Goal: Task Accomplishment & Management: Manage account settings

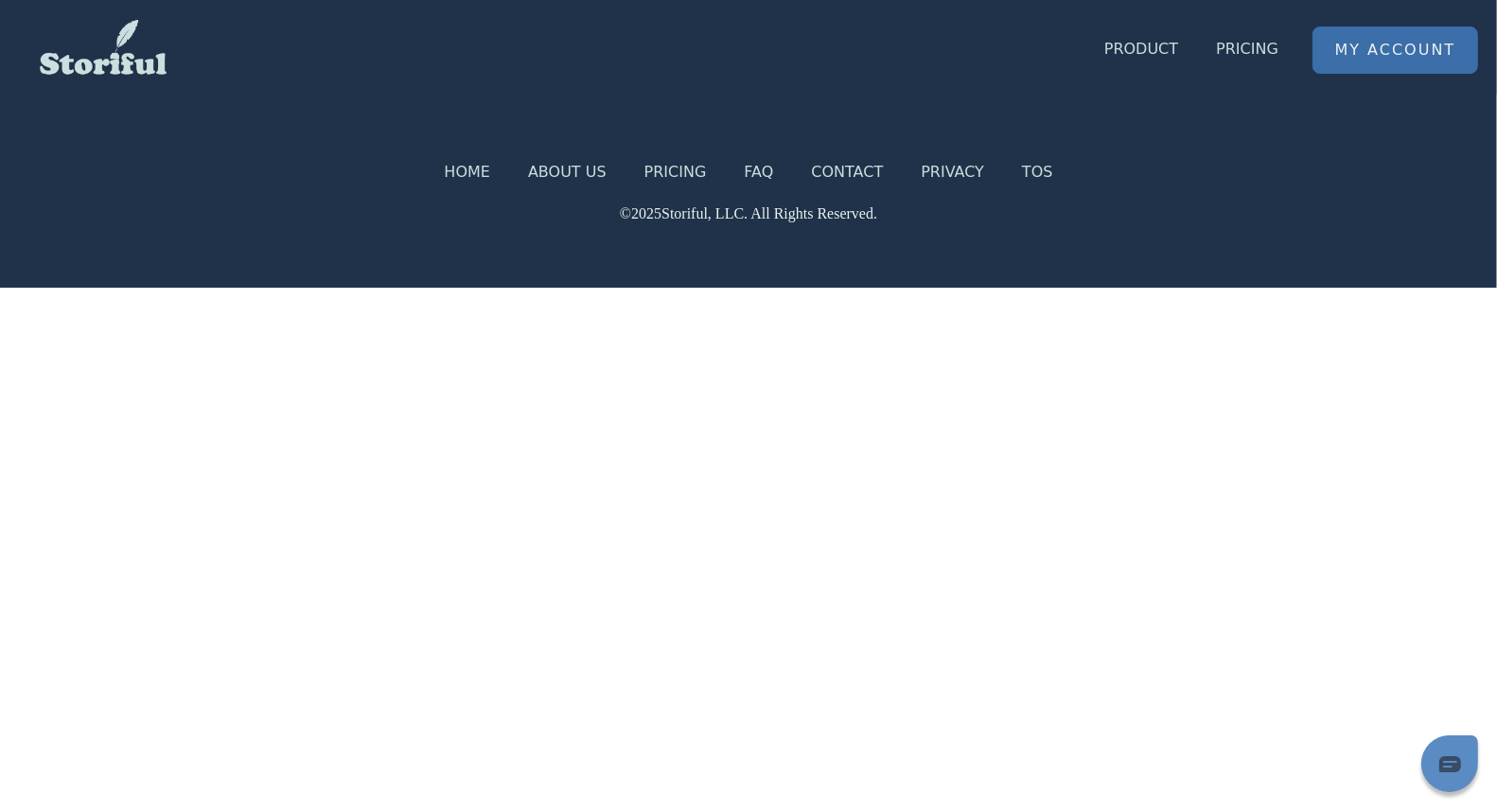
click at [1368, 55] on link "My Account" at bounding box center [1395, 51] width 164 height 46
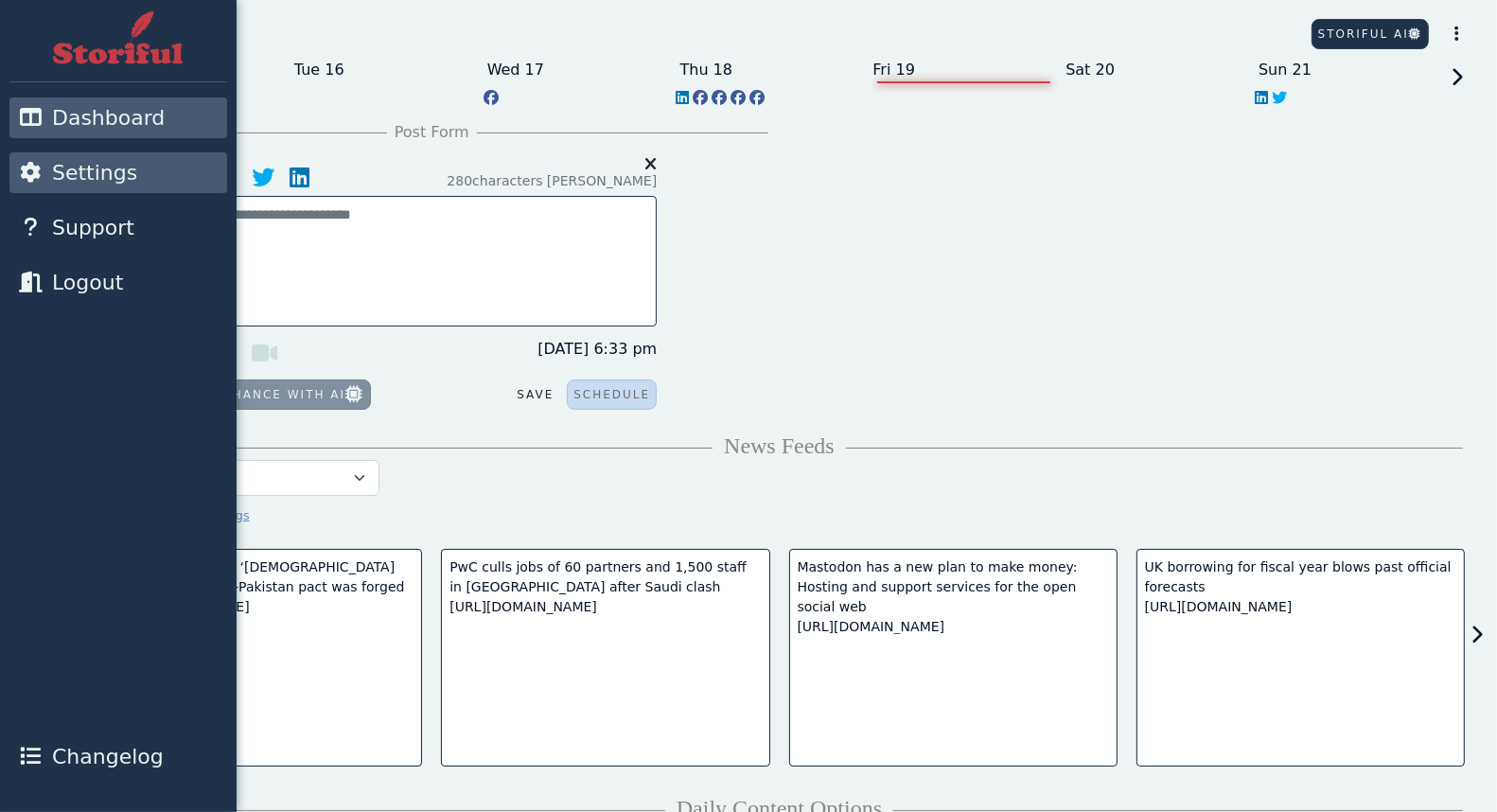
click at [33, 180] on icon at bounding box center [31, 172] width 24 height 21
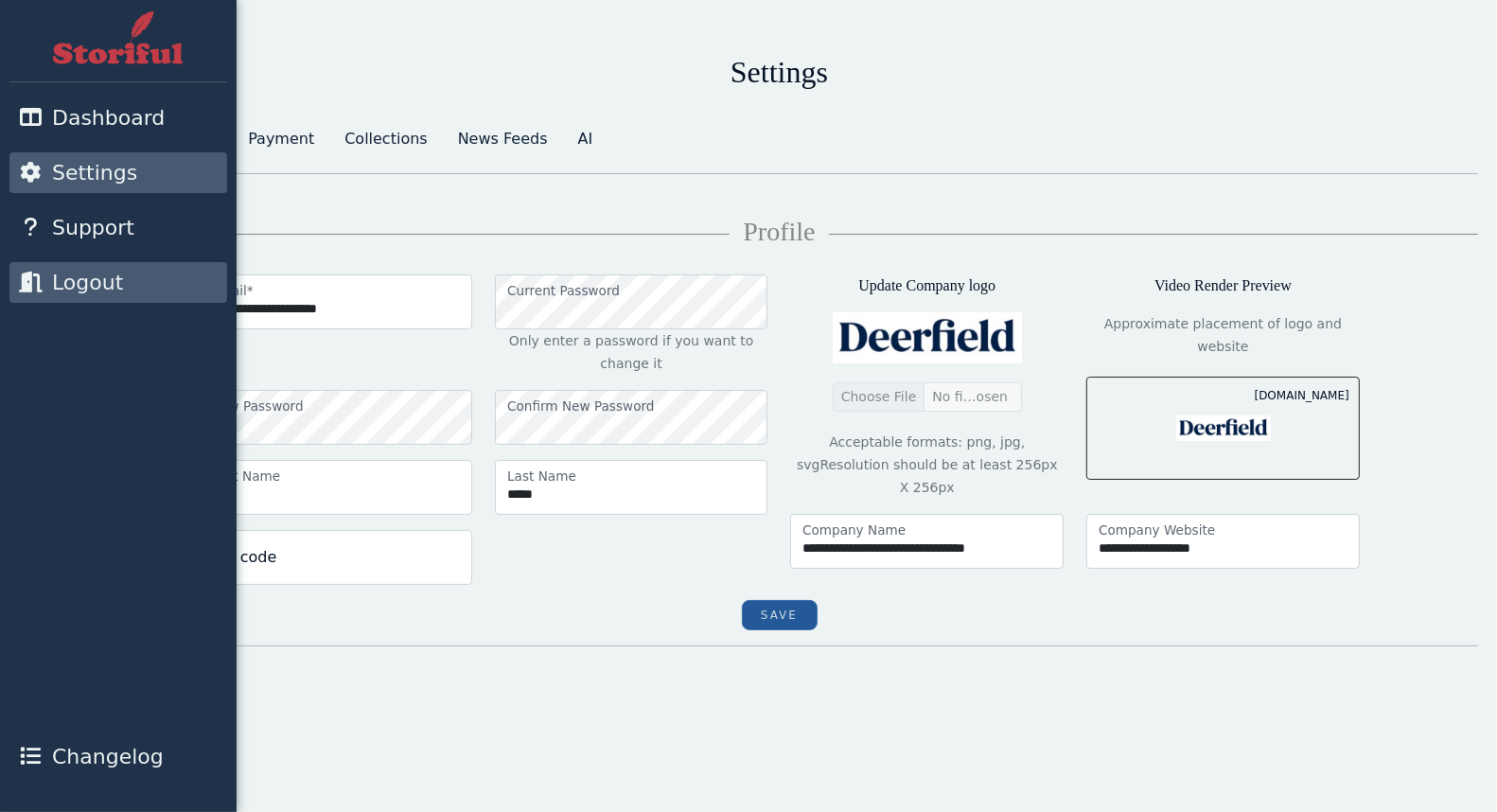
click at [48, 286] on link "Logout" at bounding box center [118, 282] width 217 height 41
